Goal: Find specific page/section: Find specific page/section

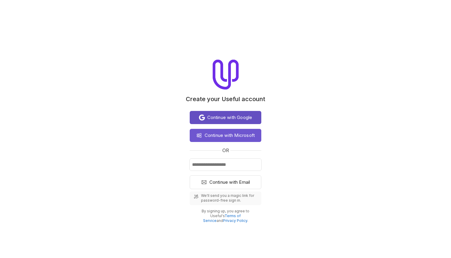
click at [251, 119] on span "Continue with Google" at bounding box center [229, 117] width 45 height 7
